Goal: Check status: Check status

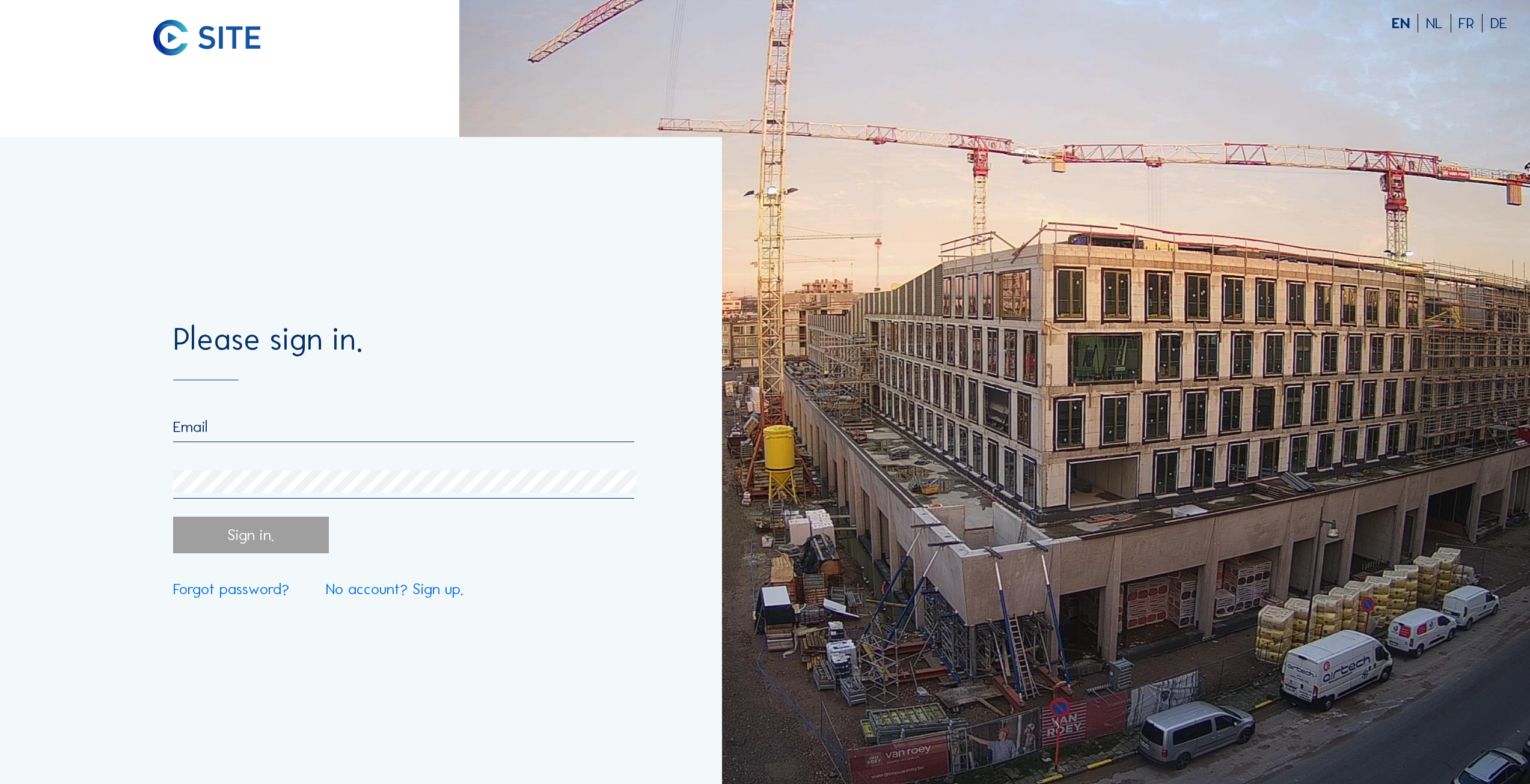
click at [0, 783] on nordpass-portal at bounding box center [0, 784] width 0 height 0
type input "[PERSON_NAME][EMAIL_ADDRESS][DOMAIN_NAME]"
click at [296, 550] on div "Sign in." at bounding box center [251, 535] width 157 height 36
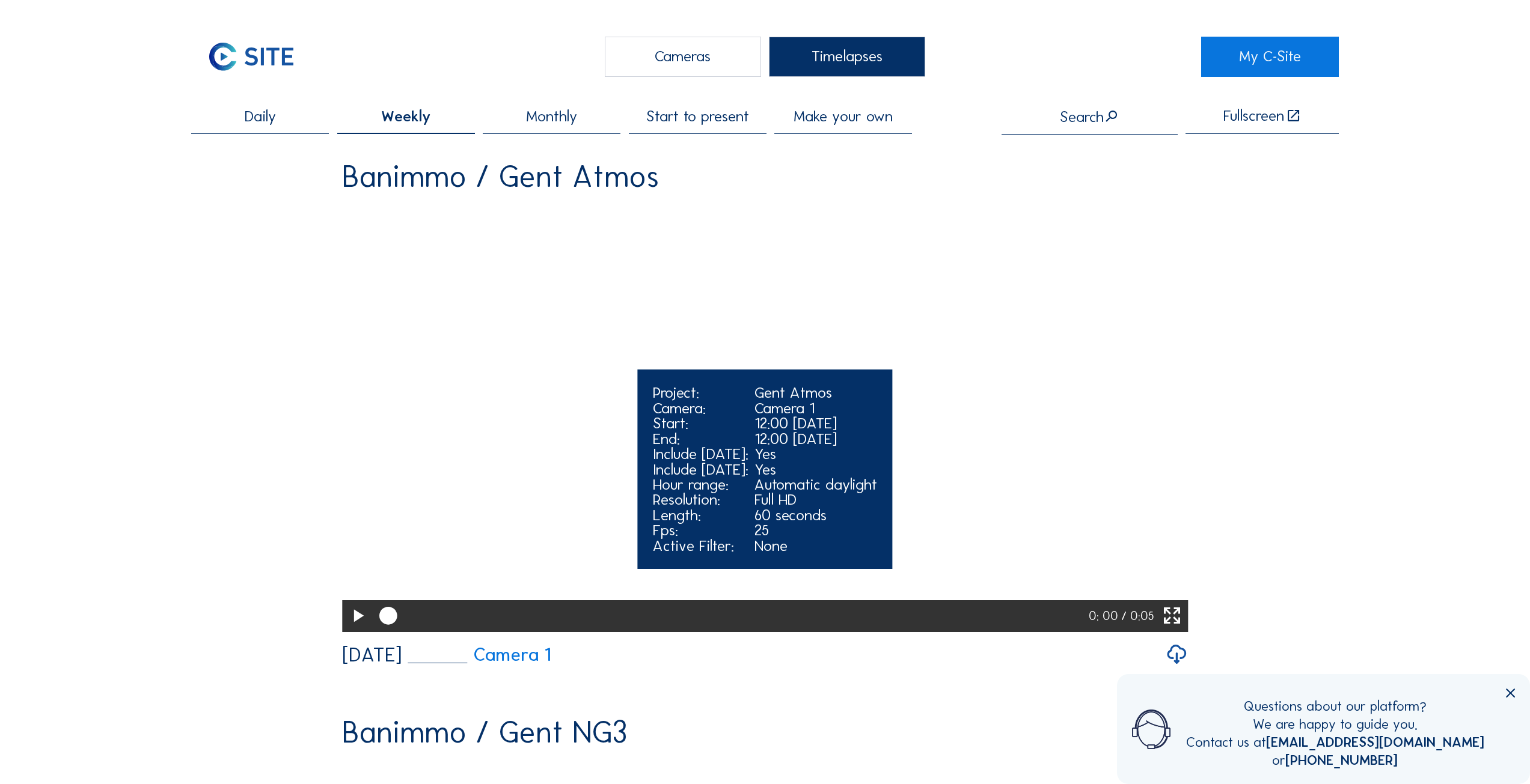
click at [359, 629] on icon at bounding box center [358, 616] width 22 height 26
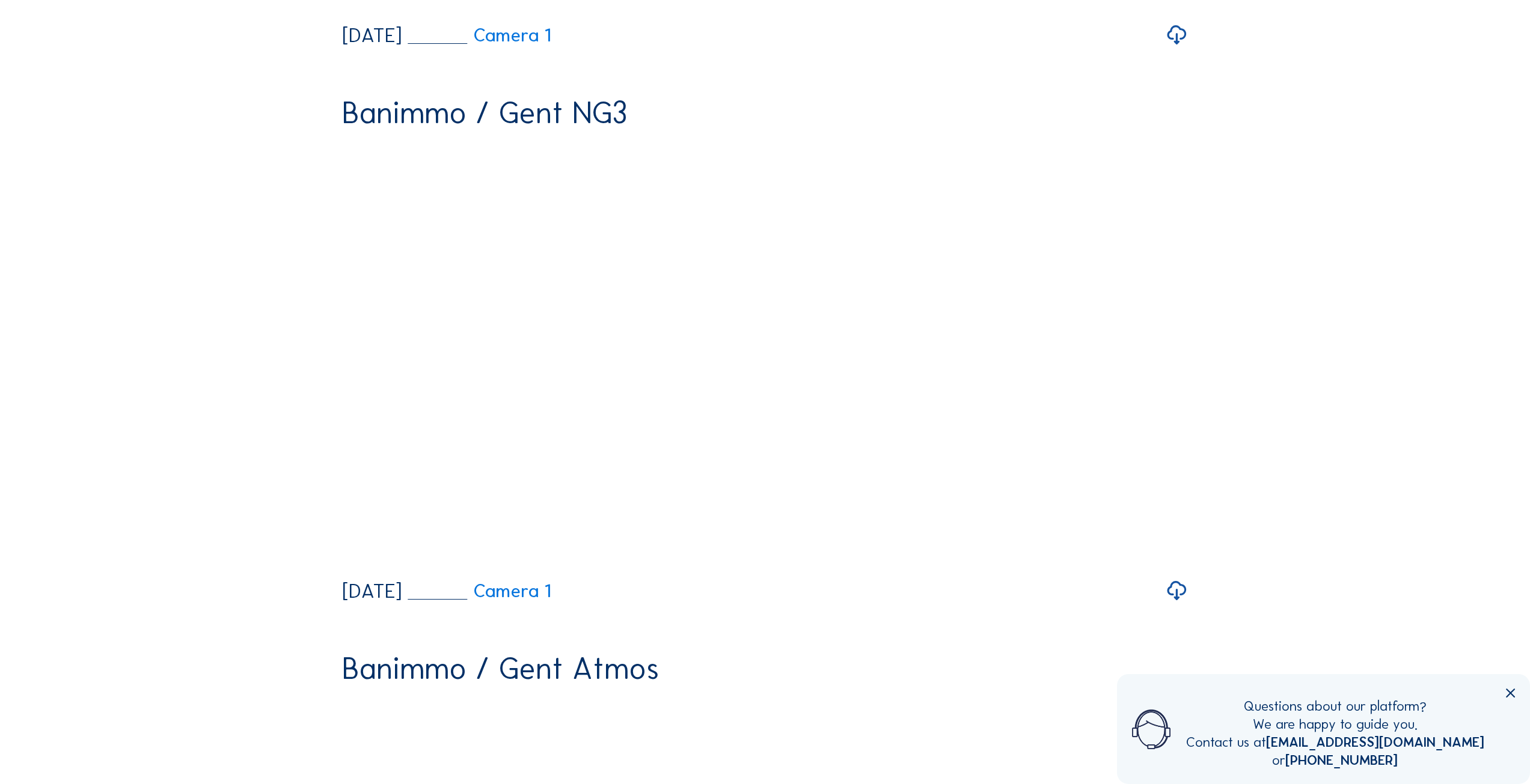
scroll to position [661, 0]
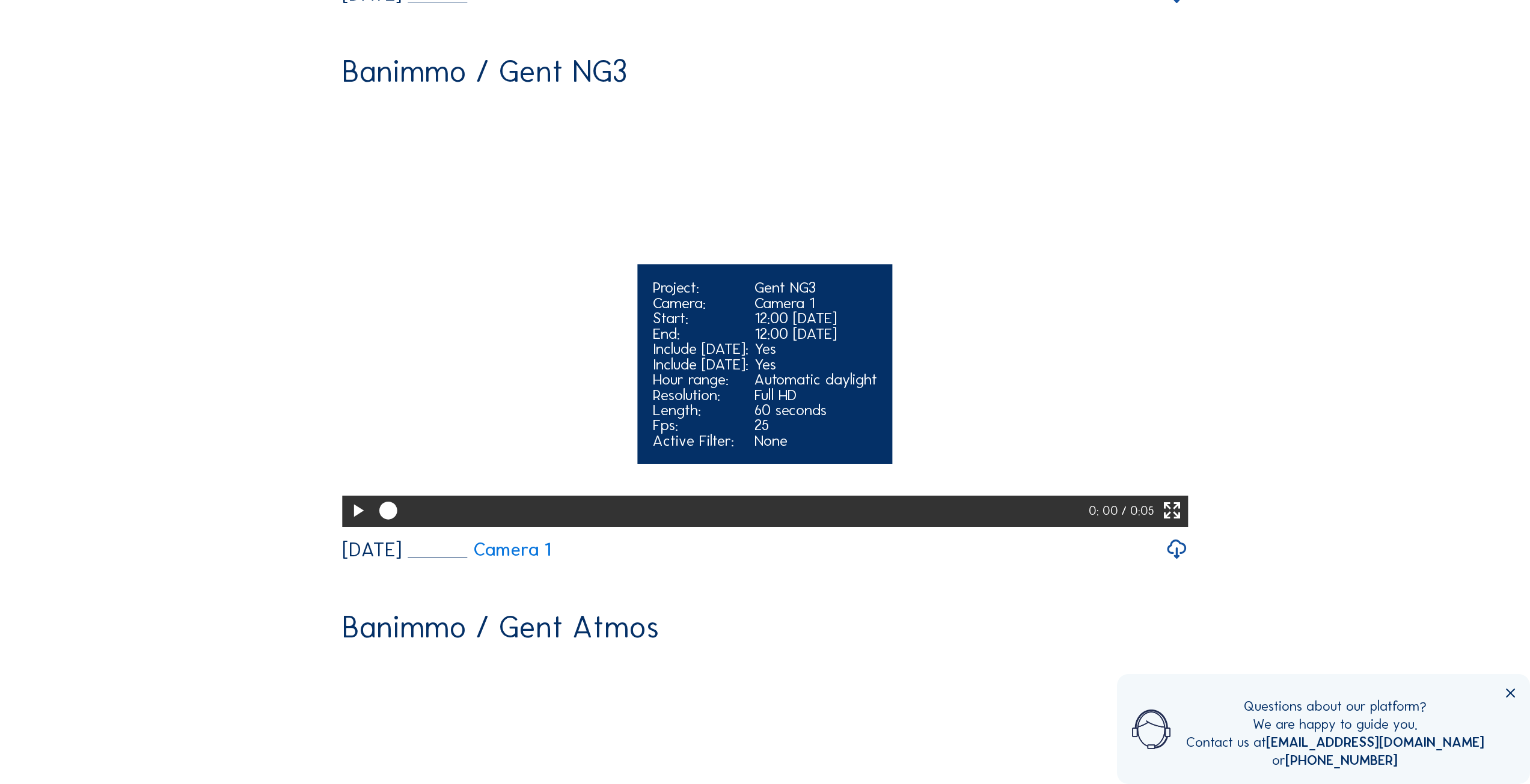
click at [360, 524] on icon at bounding box center [358, 511] width 22 height 26
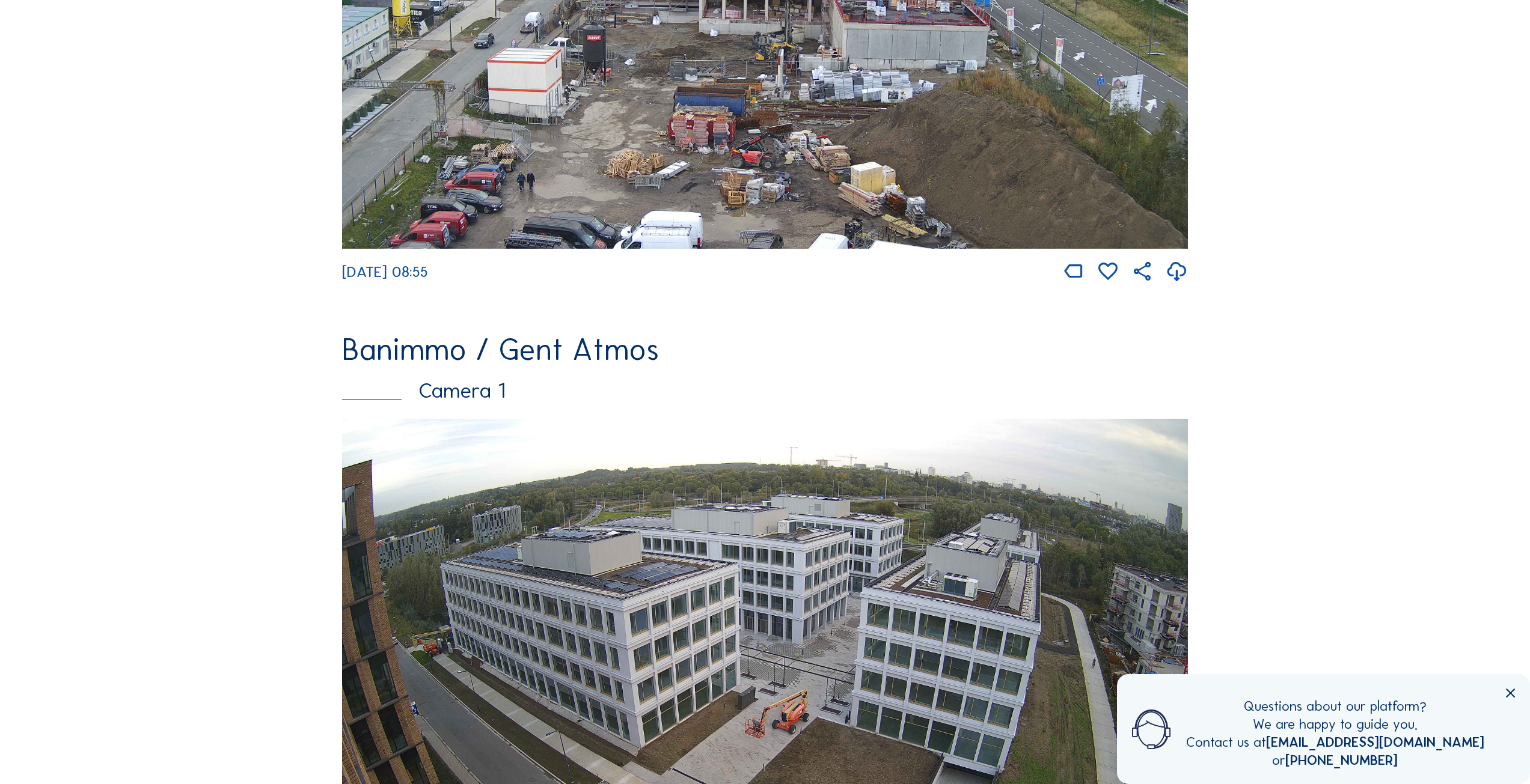
scroll to position [1438, 0]
